Goal: Transaction & Acquisition: Purchase product/service

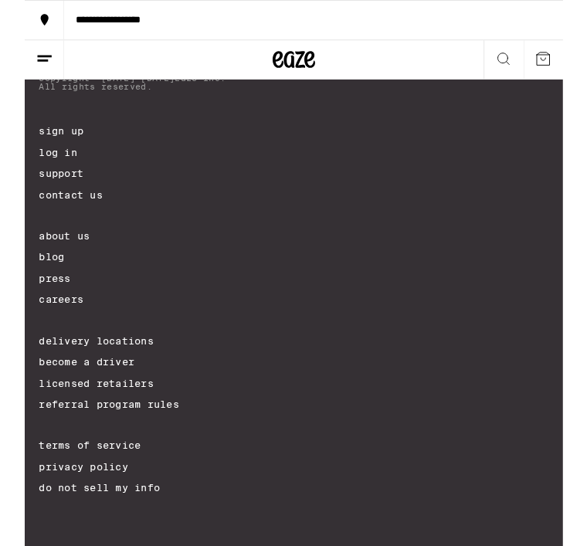
scroll to position [6825, 0]
click at [40, 66] on button at bounding box center [21, 65] width 43 height 42
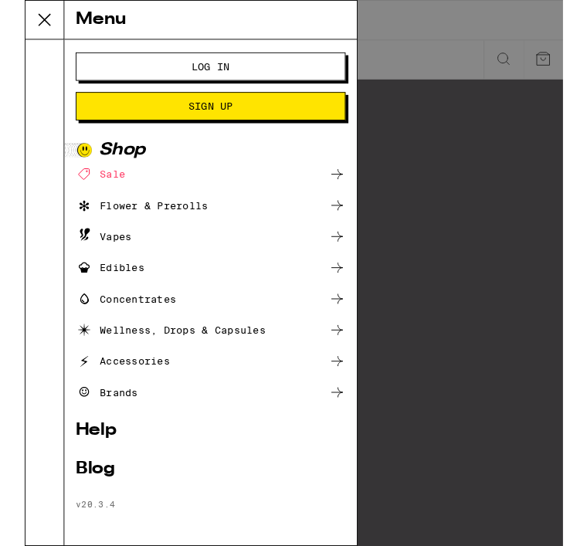
scroll to position [4, 0]
click at [22, 29] on icon at bounding box center [21, 21] width 31 height 31
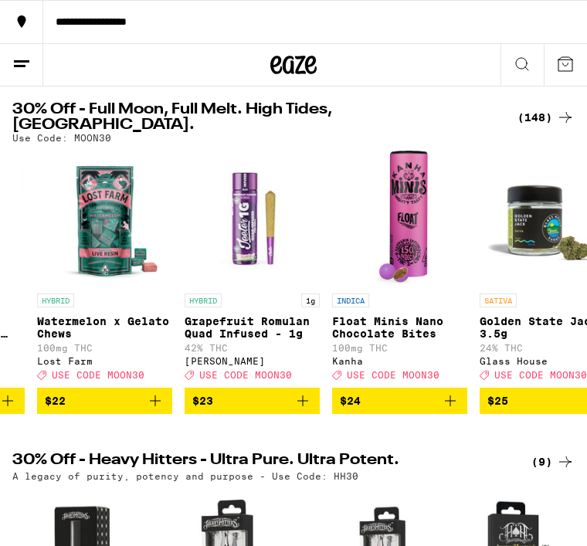
scroll to position [0, 14284]
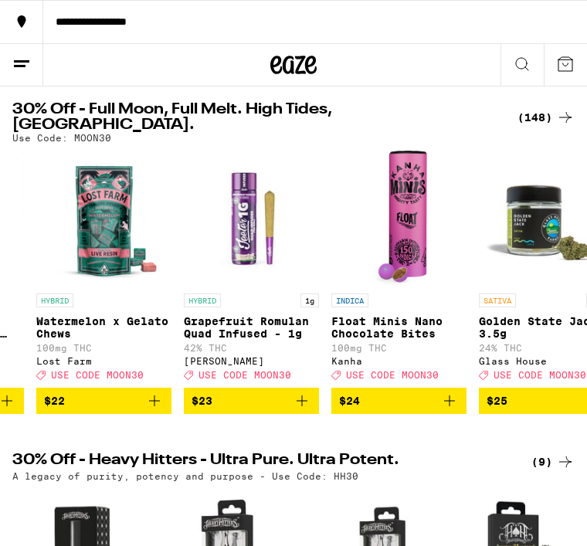
click at [406, 406] on span "$24" at bounding box center [399, 401] width 120 height 19
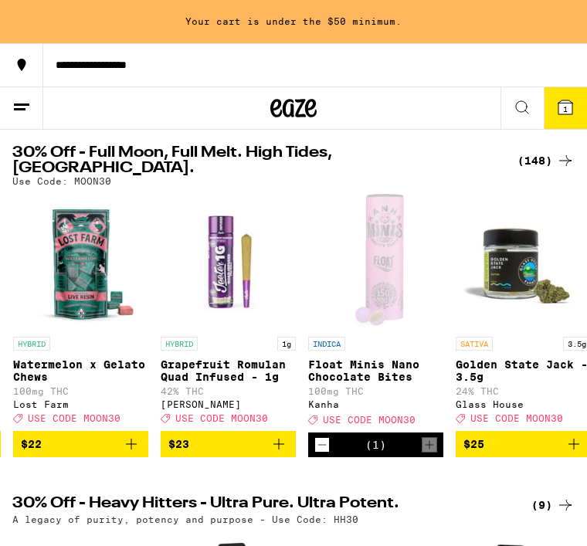
scroll to position [0, 14324]
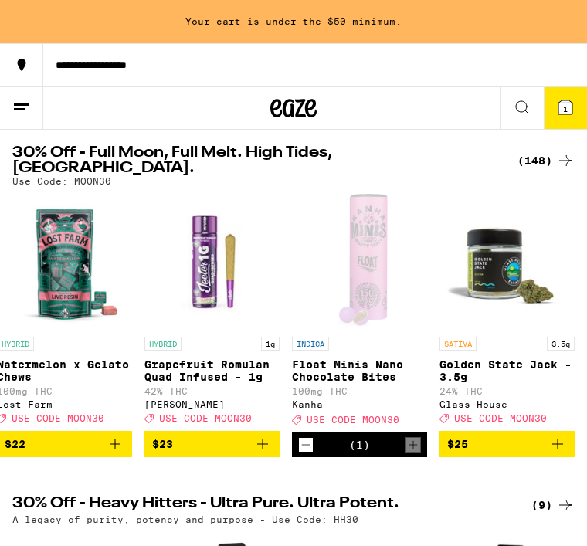
click at [310, 451] on icon "Decrement" at bounding box center [306, 445] width 14 height 19
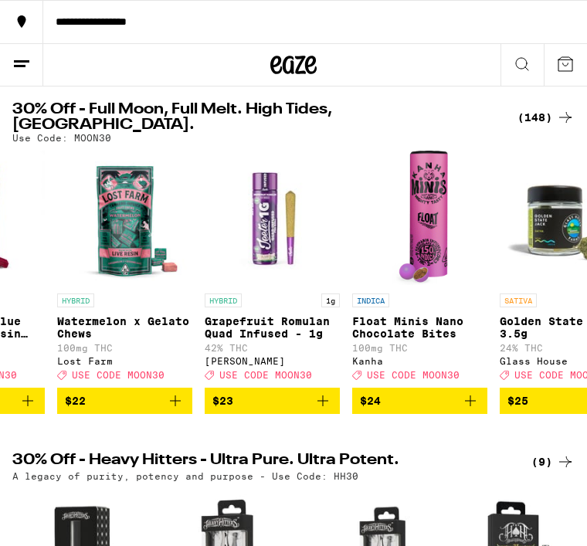
scroll to position [0, 14289]
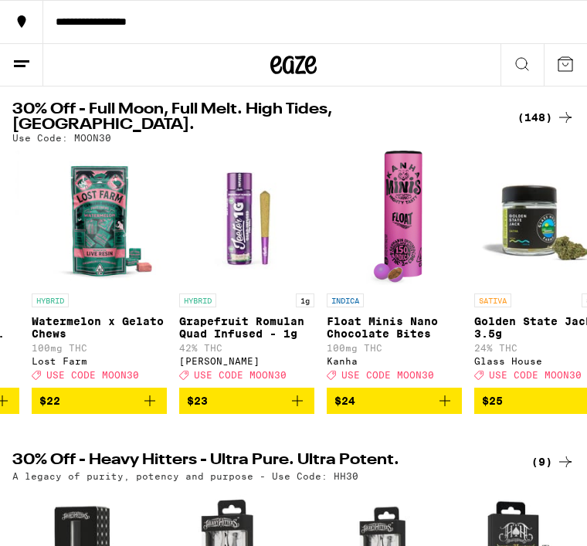
click at [377, 409] on span "$24" at bounding box center [394, 401] width 120 height 19
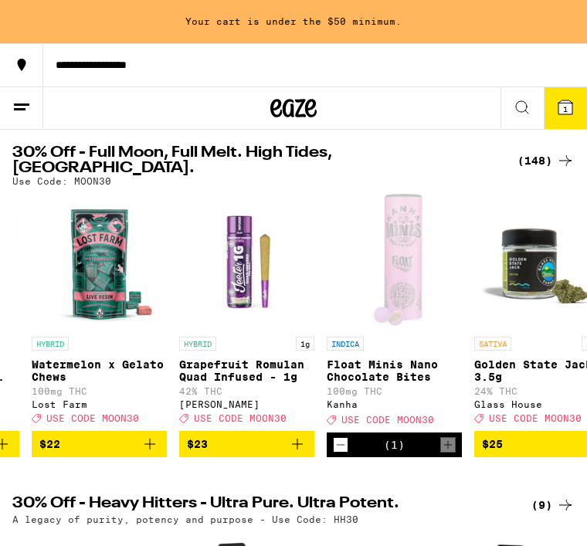
click at [439, 446] on div "(1)" at bounding box center [394, 444] width 135 height 25
click at [438, 440] on div "(1)" at bounding box center [394, 444] width 135 height 25
click at [434, 438] on div "(1)" at bounding box center [394, 444] width 135 height 25
click at [436, 436] on div "(1)" at bounding box center [394, 444] width 135 height 25
click at [436, 435] on div "(1)" at bounding box center [394, 444] width 135 height 25
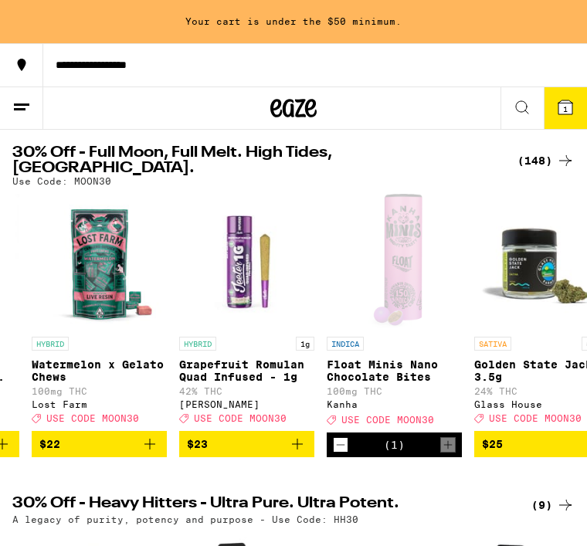
click at [433, 439] on div "(1)" at bounding box center [394, 444] width 135 height 25
click at [433, 436] on div "(1)" at bounding box center [394, 444] width 135 height 25
click at [434, 442] on div "(1)" at bounding box center [394, 444] width 135 height 25
click at [434, 441] on div "(1)" at bounding box center [394, 444] width 135 height 25
click at [432, 441] on div "(1)" at bounding box center [394, 444] width 135 height 25
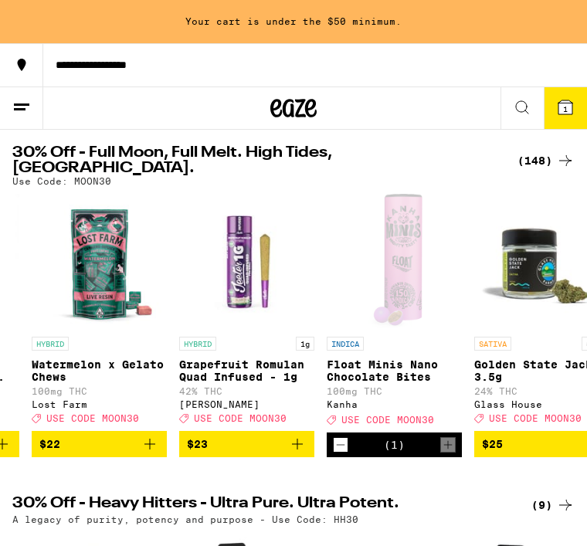
click at [456, 445] on div "(1)" at bounding box center [394, 444] width 135 height 25
click at [355, 441] on div "(1)" at bounding box center [394, 444] width 135 height 25
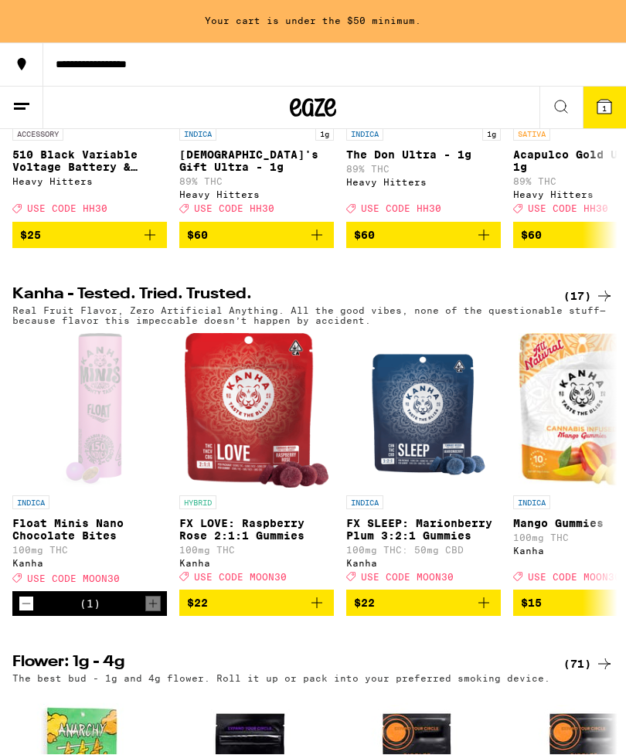
scroll to position [727, 0]
